Goal: Navigation & Orientation: Find specific page/section

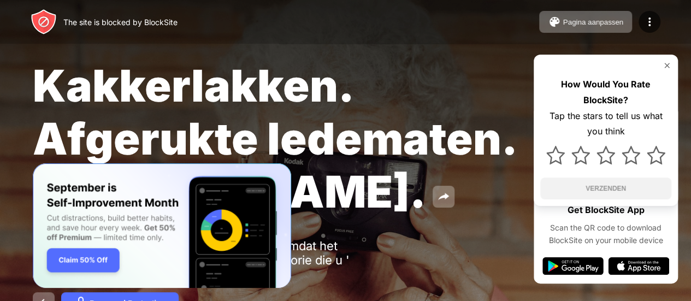
click at [669, 65] on img at bounding box center [666, 65] width 9 height 9
